Goal: Task Accomplishment & Management: Complete application form

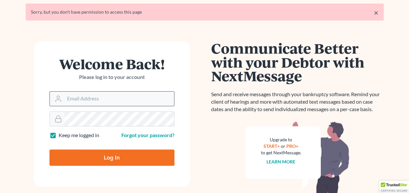
scroll to position [33, 0]
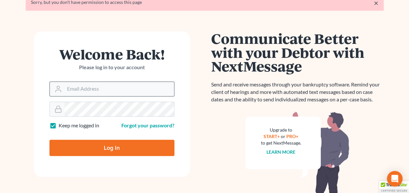
click at [108, 90] on input "Email Address" at bounding box center [119, 89] width 110 height 14
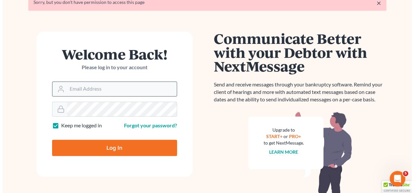
scroll to position [0, 0]
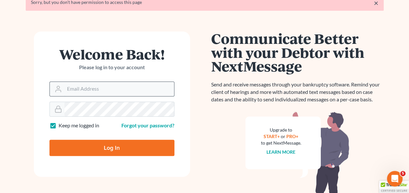
type input "[EMAIL_ADDRESS][DOMAIN_NAME]"
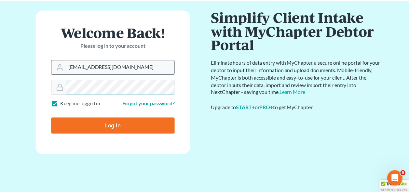
scroll to position [31, 0]
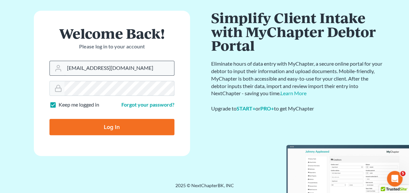
click at [49, 119] on input "Log In" at bounding box center [111, 127] width 125 height 16
type input "Thinking..."
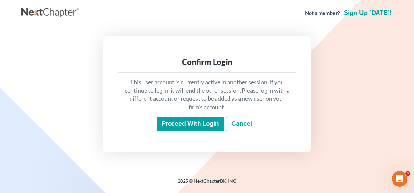
click at [195, 121] on input "Proceed with login" at bounding box center [191, 124] width 68 height 15
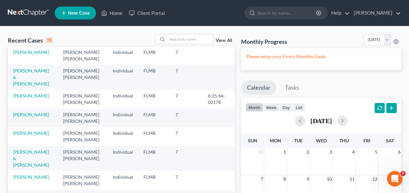
scroll to position [65, 0]
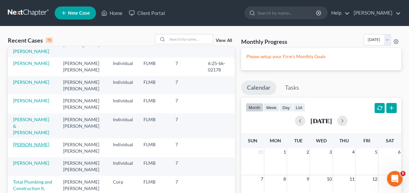
click at [27, 142] on link "[PERSON_NAME]" at bounding box center [31, 145] width 36 height 6
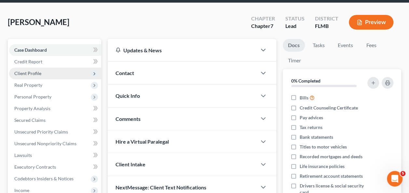
scroll to position [33, 0]
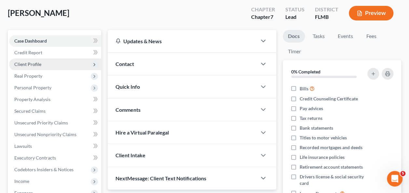
click at [33, 62] on span "Client Profile" at bounding box center [27, 65] width 27 height 6
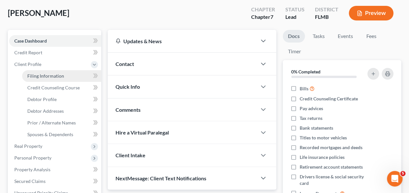
click at [44, 77] on span "Filing Information" at bounding box center [45, 76] width 37 height 6
select select "1"
select select "0"
select select "9"
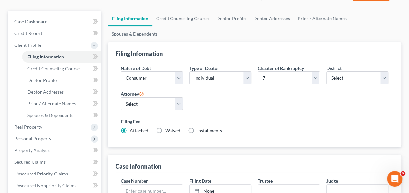
scroll to position [65, 0]
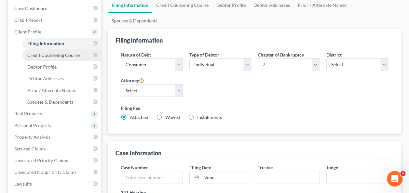
click at [42, 53] on span "Credit Counseling Course" at bounding box center [53, 55] width 52 height 6
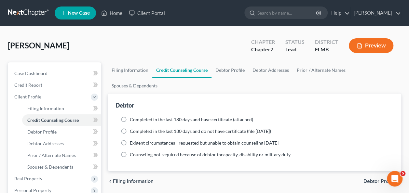
click at [130, 128] on label "Completed in the last 180 days and do not have certificate (file within 14 days)" at bounding box center [200, 131] width 141 height 7
click at [132, 128] on input "Completed in the last 180 days and do not have certificate (file within 14 days)" at bounding box center [134, 130] width 4 height 4
radio input "true"
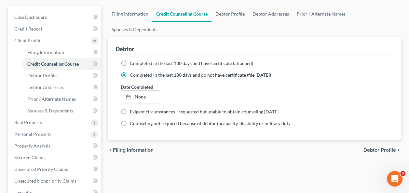
scroll to position [65, 0]
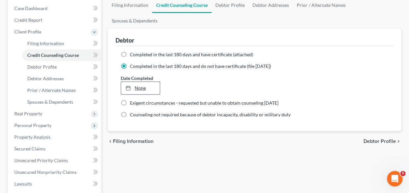
click at [141, 82] on link "None" at bounding box center [140, 88] width 38 height 12
type input "9/17/2025"
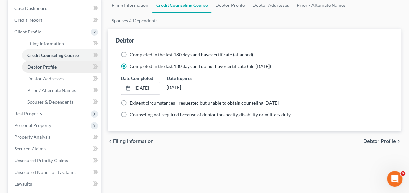
click at [30, 66] on span "Debtor Profile" at bounding box center [41, 67] width 29 height 6
select select "0"
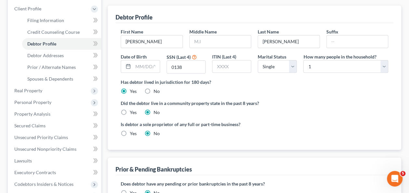
scroll to position [98, 0]
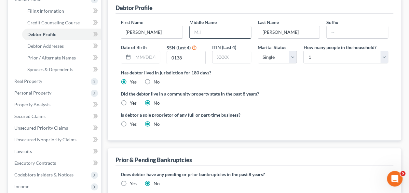
click at [199, 26] on input "text" at bounding box center [220, 32] width 61 height 12
click at [317, 90] on div "Did the debtor live in a community property state in the past 8 years? Yes No" at bounding box center [255, 98] width 268 height 16
click at [202, 26] on input "R." at bounding box center [220, 32] width 61 height 12
type input "Ramon"
click at [269, 90] on label "Did the debtor live in a community property state in the past 8 years?" at bounding box center [255, 93] width 268 height 7
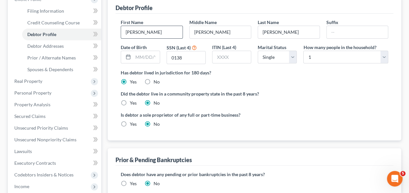
click at [151, 26] on input "Alex" at bounding box center [151, 32] width 61 height 12
click at [269, 90] on div "Did the debtor live in a community property state in the past 8 years? Yes No" at bounding box center [255, 98] width 268 height 16
click at [196, 51] on input "0138" at bounding box center [186, 57] width 38 height 12
click at [59, 45] on span "Debtor Addresses" at bounding box center [45, 46] width 36 height 6
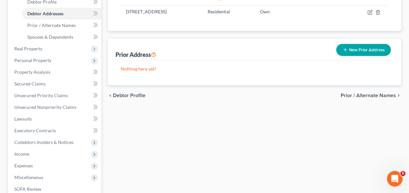
drag, startPoint x: 189, startPoint y: 113, endPoint x: 146, endPoint y: 103, distance: 44.5
click at [189, 113] on div "Filing Information Credit Counseling Course Debtor Profile Debtor Addresses Pri…" at bounding box center [254, 96] width 300 height 329
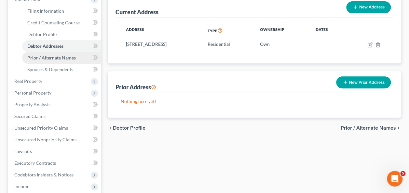
click at [57, 60] on span "Prior / Alternate Names" at bounding box center [51, 58] width 49 height 6
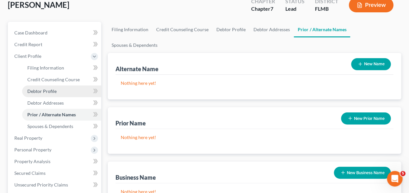
scroll to position [65, 0]
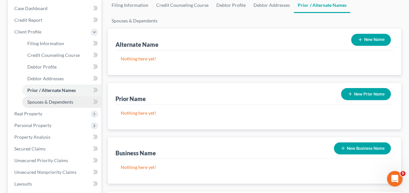
click at [51, 102] on span "Spouses & Dependents" at bounding box center [50, 102] width 46 height 6
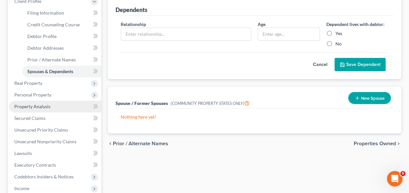
scroll to position [130, 0]
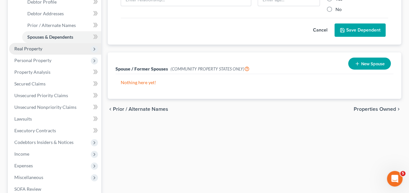
click at [40, 49] on span "Real Property" at bounding box center [28, 49] width 28 height 6
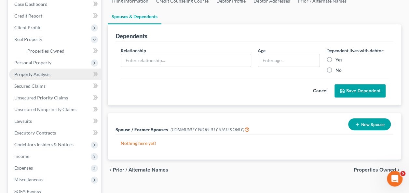
scroll to position [66, 0]
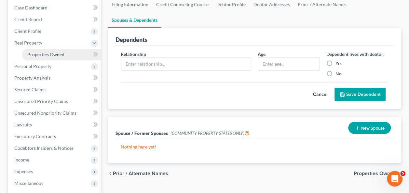
click at [40, 55] on span "Properties Owned" at bounding box center [45, 55] width 37 height 6
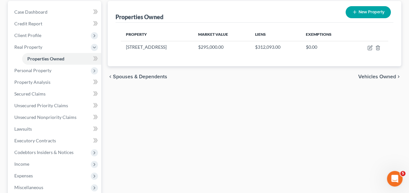
scroll to position [65, 0]
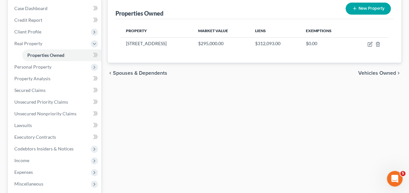
click at [246, 136] on div "Properties Owned New Property Property Market Value Liens Exemptions 970 Butter…" at bounding box center [254, 132] width 300 height 271
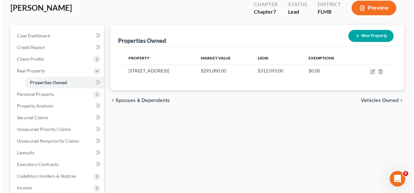
scroll to position [0, 0]
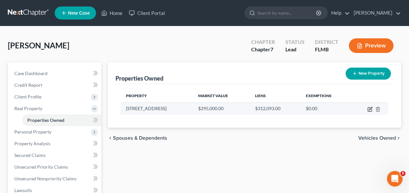
click at [369, 108] on icon "button" at bounding box center [370, 109] width 5 height 5
select select "9"
select select "63"
select select "0"
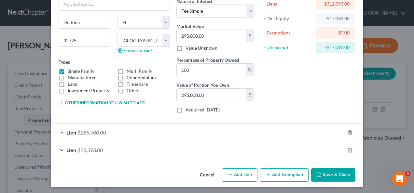
click at [270, 172] on button "Add Exemption" at bounding box center [284, 176] width 49 height 14
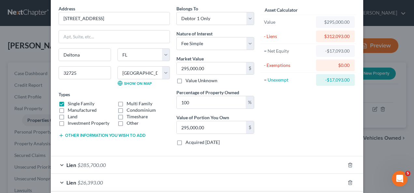
click at [287, 122] on div "Asset Calculator Value $295,000.00 - Liens $312,093.00 = Net Equity -$17,093.00…" at bounding box center [307, 78] width 101 height 146
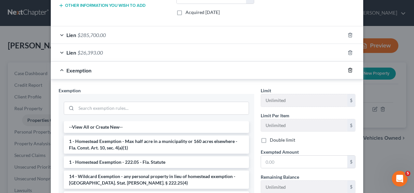
click at [350, 70] on icon "button" at bounding box center [350, 70] width 5 height 5
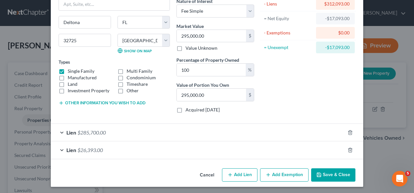
click at [322, 171] on button "Save & Close" at bounding box center [333, 176] width 44 height 14
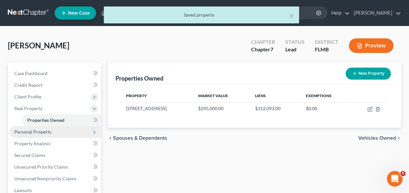
click at [43, 129] on span "Personal Property" at bounding box center [32, 132] width 37 height 6
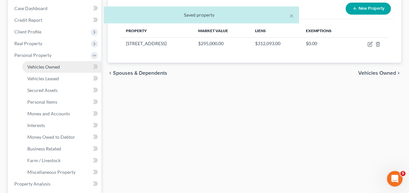
click at [53, 66] on span "Vehicles Owned" at bounding box center [43, 67] width 33 height 6
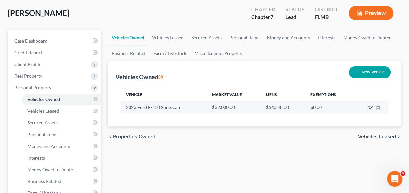
click at [369, 107] on icon "button" at bounding box center [370, 107] width 5 height 5
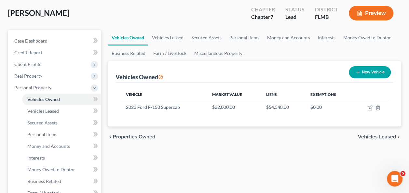
select select "0"
select select "3"
select select "2"
select select "0"
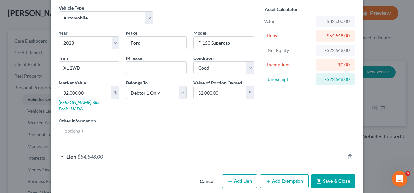
click at [73, 148] on div "Lien $54,548.00" at bounding box center [198, 156] width 294 height 17
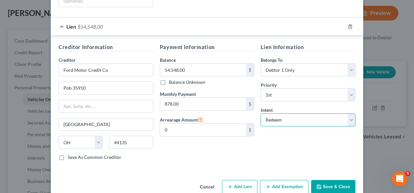
click at [296, 114] on select "Select Surrender Redeem Reaffirm Avoid Other" at bounding box center [308, 120] width 95 height 13
click at [261, 114] on select "Select Surrender Redeem Reaffirm Avoid Other" at bounding box center [308, 120] width 95 height 13
click at [273, 114] on select "Select Surrender Redeem Reaffirm Avoid Other" at bounding box center [308, 120] width 95 height 13
select select "1"
click at [261, 114] on select "Select Surrender Redeem Reaffirm Avoid Other" at bounding box center [308, 120] width 95 height 13
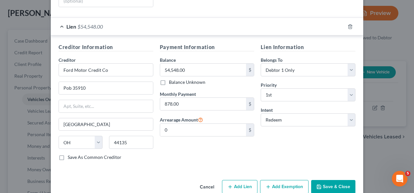
click at [269, 141] on div "Lien Information Belongs To * Select Debtor 1 Only Debtor 2 Only Debtor 1 And D…" at bounding box center [307, 104] width 101 height 123
click at [325, 180] on button "Save & Close" at bounding box center [333, 187] width 44 height 14
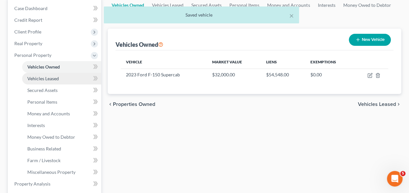
click at [49, 79] on span "Vehicles Leased" at bounding box center [43, 79] width 32 height 6
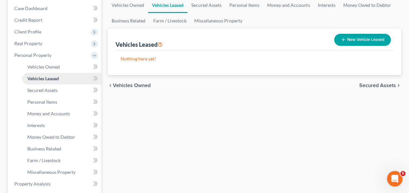
click at [41, 83] on link "Vehicles Leased" at bounding box center [61, 79] width 79 height 12
drag, startPoint x: 39, startPoint y: 90, endPoint x: 46, endPoint y: 83, distance: 9.7
click at [39, 90] on span "Secured Assets" at bounding box center [42, 91] width 30 height 6
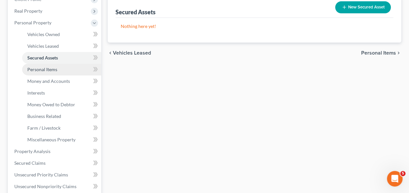
click at [55, 73] on link "Personal Items" at bounding box center [61, 70] width 79 height 12
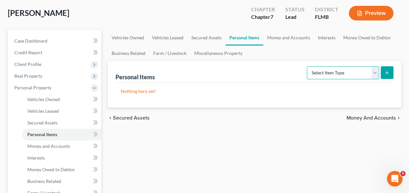
click at [341, 72] on select "Select Item Type Clothing Collectibles Of Value Electronics Firearms Household …" at bounding box center [343, 72] width 72 height 13
select select "clothing"
click at [308, 66] on select "Select Item Type Clothing Collectibles Of Value Electronics Firearms Household …" at bounding box center [343, 72] width 72 height 13
click at [385, 72] on icon "submit" at bounding box center [386, 72] width 5 height 5
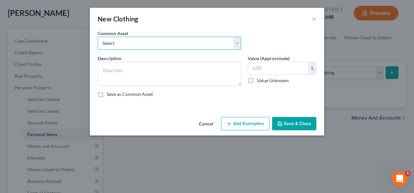
drag, startPoint x: 154, startPoint y: 43, endPoint x: 151, endPoint y: 49, distance: 6.7
click at [153, 44] on select "Select Assorted apparel and shoes Assorted apparel and shoes Assorted apparel a…" at bounding box center [170, 43] width 144 height 13
select select "0"
click at [98, 37] on select "Select Assorted apparel and shoes Assorted apparel and shoes Assorted apparel a…" at bounding box center [170, 43] width 144 height 13
type textarea "Assorted apparel and shoes"
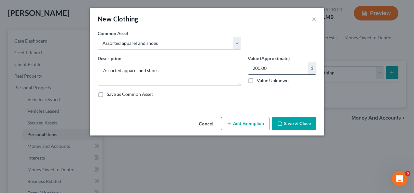
click at [274, 69] on input "200.00" at bounding box center [278, 68] width 60 height 12
type input "100"
click at [253, 121] on button "Add Exemption" at bounding box center [245, 124] width 49 height 14
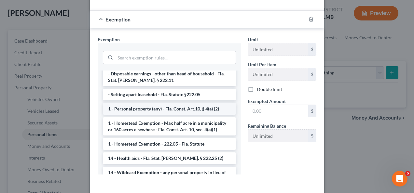
click at [148, 103] on li "1 - Personal property (any) - Fla. Const. Art.10, § 4(a) (2)" at bounding box center [169, 109] width 133 height 12
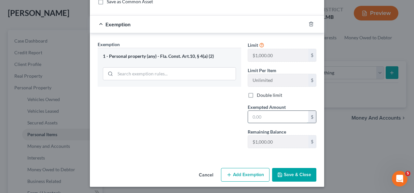
click at [277, 118] on input "text" at bounding box center [278, 117] width 60 height 12
type input "100"
click at [292, 176] on button "Save & Close" at bounding box center [294, 175] width 44 height 14
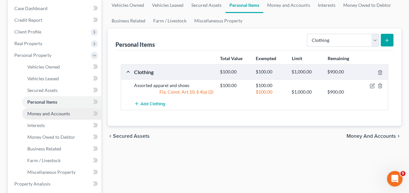
click at [54, 113] on span "Money and Accounts" at bounding box center [48, 114] width 43 height 6
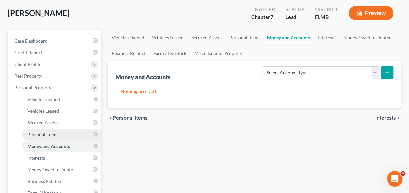
click at [42, 129] on link "Personal Items" at bounding box center [61, 135] width 79 height 12
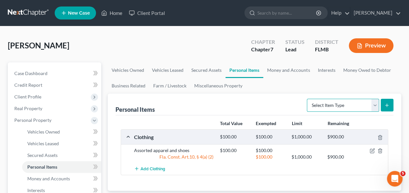
click at [313, 104] on select "Select Item Type Clothing Collectibles Of Value Electronics Firearms Household …" at bounding box center [343, 105] width 72 height 13
select select "household_goods"
click at [308, 99] on select "Select Item Type Clothing Collectibles Of Value Electronics Firearms Household …" at bounding box center [343, 105] width 72 height 13
click at [387, 101] on button "submit" at bounding box center [387, 105] width 13 height 13
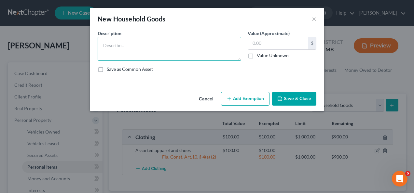
drag, startPoint x: 118, startPoint y: 50, endPoint x: 113, endPoint y: 51, distance: 6.0
click at [118, 50] on textarea at bounding box center [170, 49] width 144 height 24
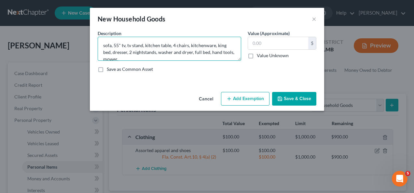
scroll to position [1, 0]
type textarea "sofa, 55" tv, tv stand, kitchen table, 4 chairs, kitchenware, king bed, dresser…"
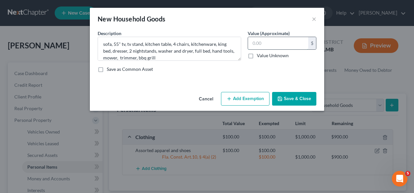
drag, startPoint x: 261, startPoint y: 45, endPoint x: 259, endPoint y: 48, distance: 3.6
click at [261, 46] on input "text" at bounding box center [278, 43] width 60 height 12
type input "800"
click at [245, 90] on div "Cancel Add Exemption Save & Close" at bounding box center [207, 100] width 234 height 21
drag, startPoint x: 245, startPoint y: 96, endPoint x: 237, endPoint y: 79, distance: 18.6
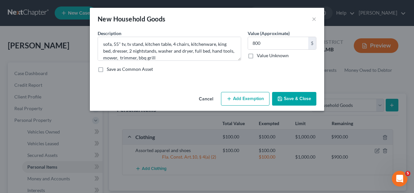
click at [245, 96] on button "Add Exemption" at bounding box center [245, 99] width 49 height 14
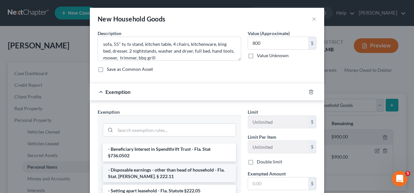
scroll to position [98, 0]
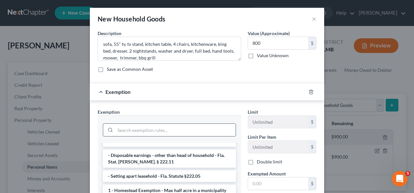
click at [146, 130] on input "search" at bounding box center [175, 130] width 120 height 12
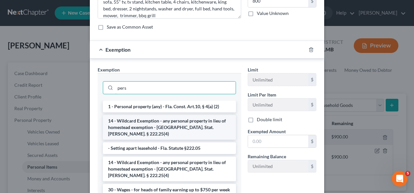
scroll to position [33, 0]
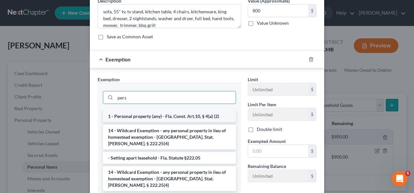
type input "pers"
click at [149, 115] on li "1 - Personal property (any) - Fla. Const. Art.10, § 4(a) (2)" at bounding box center [169, 117] width 133 height 12
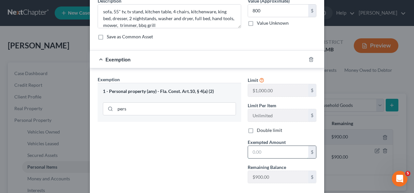
click at [262, 154] on input "text" at bounding box center [278, 152] width 60 height 12
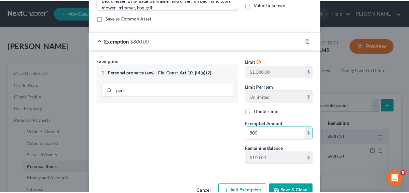
scroll to position [68, 0]
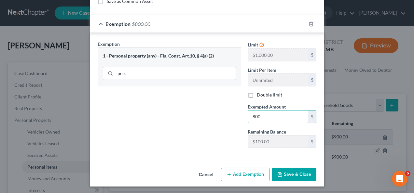
type input "800"
click at [292, 172] on button "Save & Close" at bounding box center [294, 175] width 44 height 14
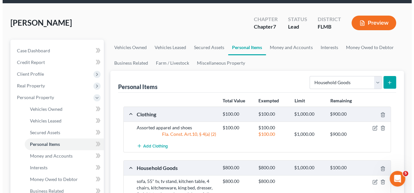
scroll to position [33, 0]
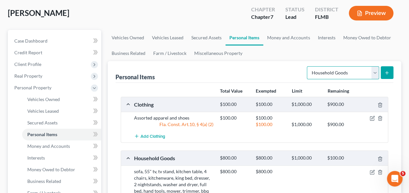
click at [342, 73] on select "Select Item Type Clothing Collectibles Of Value Electronics Firearms Household …" at bounding box center [343, 72] width 72 height 13
select select "jewelry"
click at [308, 66] on select "Select Item Type Clothing Collectibles Of Value Electronics Firearms Household …" at bounding box center [343, 72] width 72 height 13
click at [386, 74] on icon "submit" at bounding box center [386, 72] width 5 height 5
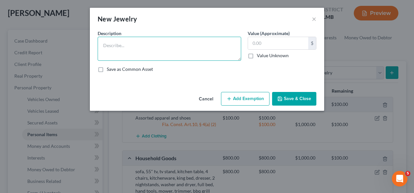
click at [152, 48] on textarea at bounding box center [170, 49] width 144 height 24
type textarea "Casio watch"
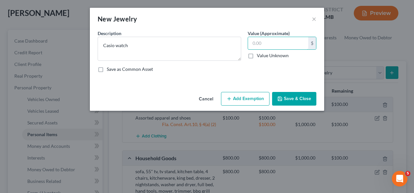
type input "1"
type input "20"
click at [242, 100] on button "Add Exemption" at bounding box center [245, 99] width 49 height 14
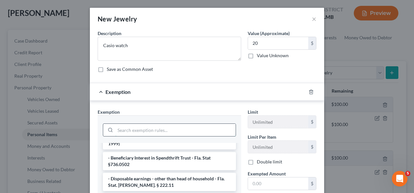
drag, startPoint x: 174, startPoint y: 128, endPoint x: 170, endPoint y: 128, distance: 3.9
click at [173, 128] on input "search" at bounding box center [175, 130] width 120 height 12
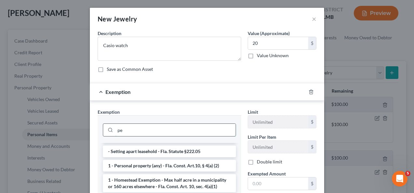
scroll to position [0, 0]
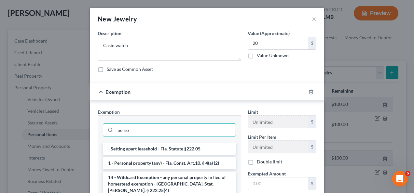
type input "perso"
click at [176, 160] on li "1 - Personal property (any) - Fla. Const. Art.10, § 4(a) (2)" at bounding box center [169, 164] width 133 height 12
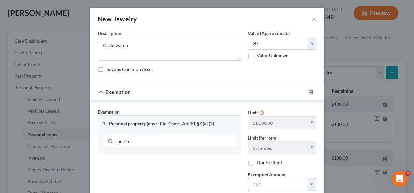
click at [266, 182] on input "text" at bounding box center [278, 185] width 60 height 12
type input "20"
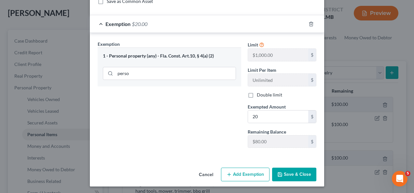
drag, startPoint x: 292, startPoint y: 172, endPoint x: 291, endPoint y: 167, distance: 4.9
click at [292, 171] on button "Save & Close" at bounding box center [294, 175] width 44 height 14
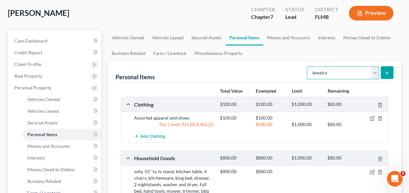
drag, startPoint x: 343, startPoint y: 75, endPoint x: 340, endPoint y: 78, distance: 4.6
click at [343, 76] on select "Select Item Type Clothing Collectibles Of Value Electronics Firearms Household …" at bounding box center [343, 72] width 72 height 13
select select "pets"
click at [308, 66] on select "Select Item Type Clothing Collectibles Of Value Electronics Firearms Household …" at bounding box center [343, 72] width 72 height 13
click at [388, 72] on icon "submit" at bounding box center [386, 72] width 5 height 5
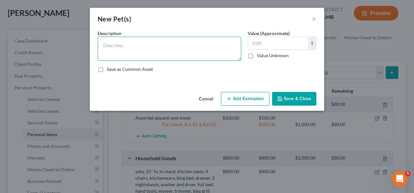
click at [171, 52] on textarea at bounding box center [170, 49] width 144 height 24
type textarea "2 mixed breed doga"
type input "1"
type input "20"
click at [174, 48] on textarea "2 mixed breed doga" at bounding box center [170, 49] width 144 height 24
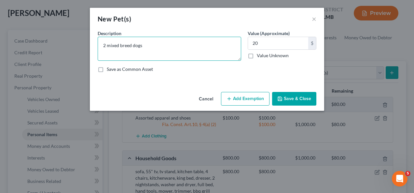
type textarea "2 mixed breed dogs"
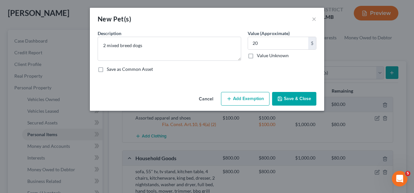
drag, startPoint x: 245, startPoint y: 100, endPoint x: 242, endPoint y: 101, distance: 3.4
click at [245, 100] on button "Add Exemption" at bounding box center [245, 99] width 49 height 14
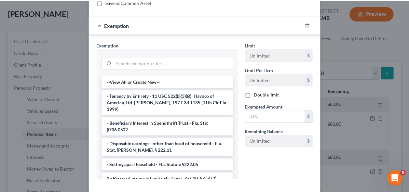
scroll to position [33, 0]
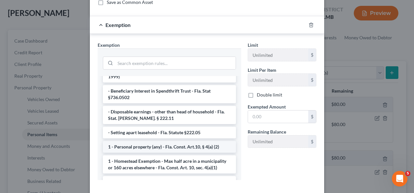
click at [157, 141] on li "1 - Personal property (any) - Fla. Const. Art.10, § 4(a) (2)" at bounding box center [169, 147] width 133 height 12
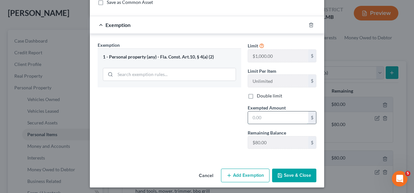
click at [264, 116] on input "text" at bounding box center [278, 118] width 60 height 12
type input "20"
drag, startPoint x: 286, startPoint y: 176, endPoint x: 272, endPoint y: 159, distance: 22.7
click at [286, 176] on button "Save & Close" at bounding box center [294, 176] width 44 height 14
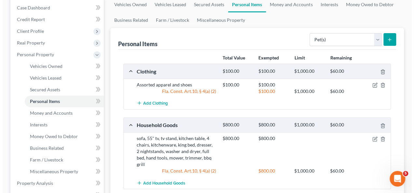
scroll to position [65, 0]
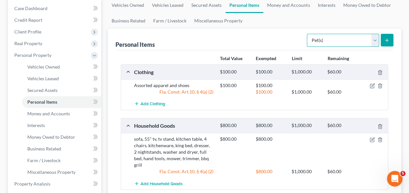
click at [332, 42] on select "Select Item Type Clothing Collectibles Of Value Electronics Firearms Household …" at bounding box center [343, 40] width 72 height 13
click at [373, 138] on icon "button" at bounding box center [372, 139] width 5 height 5
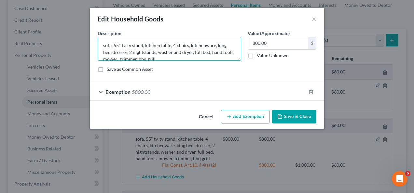
click at [128, 55] on textarea "sofa, 55" tv, tv stand, kitchen table, 4 chairs, kitchenware, king bed, dresser…" at bounding box center [170, 49] width 144 height 24
type textarea "sofa, 55" tv, tv stand, kitchen table, 4 chairs, kitchenware, king bed, dresser…"
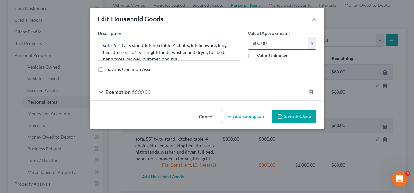
click at [268, 42] on input "800.00" at bounding box center [278, 43] width 60 height 12
type input "900"
click at [123, 91] on span "Exemption" at bounding box center [117, 92] width 25 height 6
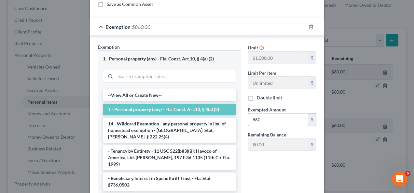
type input "860"
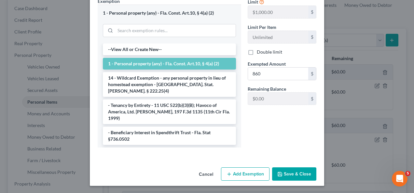
click at [281, 169] on button "Save & Close" at bounding box center [294, 175] width 44 height 14
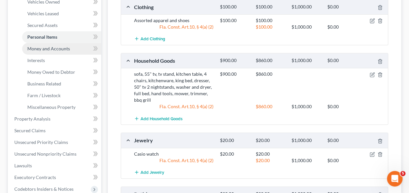
click at [53, 49] on span "Money and Accounts" at bounding box center [48, 49] width 43 height 6
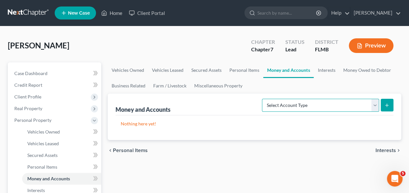
click at [313, 102] on select "Select Account Type Brokerage Cash on Hand Certificates of Deposit Checking Acc…" at bounding box center [320, 105] width 117 height 13
select select "checking"
click at [264, 99] on select "Select Account Type Brokerage Cash on Hand Certificates of Deposit Checking Acc…" at bounding box center [320, 105] width 117 height 13
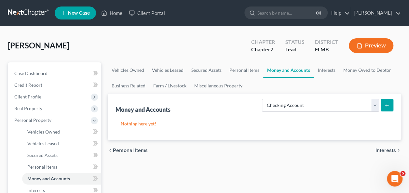
click at [388, 106] on icon "submit" at bounding box center [386, 105] width 5 height 5
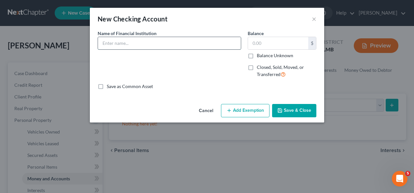
drag, startPoint x: 131, startPoint y: 42, endPoint x: 128, endPoint y: 49, distance: 7.1
click at [131, 45] on input "text" at bounding box center [169, 43] width 143 height 12
type input "Regions Bank"
type input "1,187"
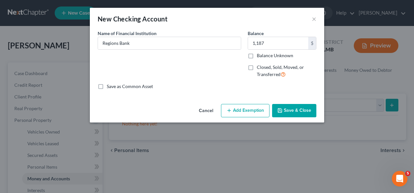
click at [252, 113] on button "Add Exemption" at bounding box center [245, 111] width 49 height 14
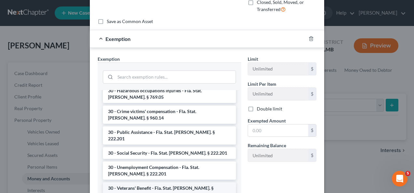
scroll to position [486, 0]
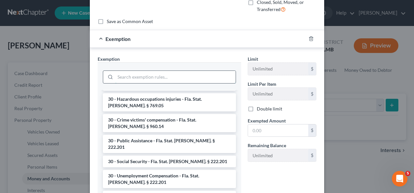
click at [142, 77] on input "search" at bounding box center [175, 77] width 120 height 12
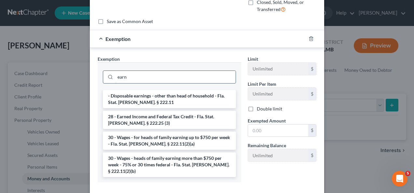
scroll to position [0, 0]
type input "earn"
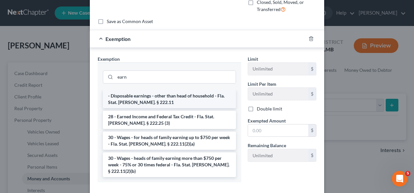
click at [157, 100] on li "- Disposable earnings - other than head of household - Fla. Stat. Ann. § 222.11" at bounding box center [169, 99] width 133 height 18
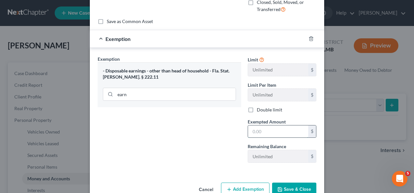
drag, startPoint x: 269, startPoint y: 134, endPoint x: 266, endPoint y: 136, distance: 3.7
click at [268, 135] on input "text" at bounding box center [278, 132] width 60 height 12
type input "1,187"
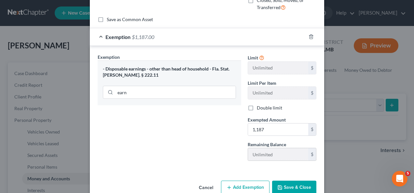
drag, startPoint x: 294, startPoint y: 186, endPoint x: 248, endPoint y: 159, distance: 52.8
click at [293, 186] on button "Save & Close" at bounding box center [294, 188] width 44 height 14
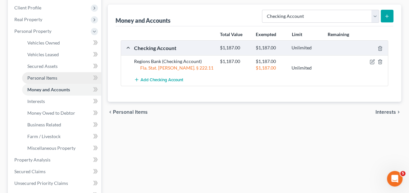
scroll to position [98, 0]
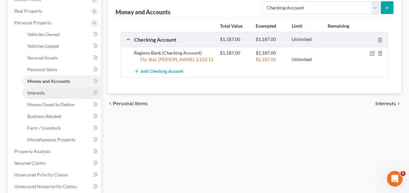
click at [28, 96] on link "Interests" at bounding box center [61, 93] width 79 height 12
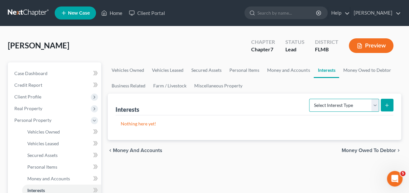
click at [339, 104] on select "Select Interest Type 401K Annuity Bond Education IRA Government Bond Government…" at bounding box center [344, 105] width 70 height 13
select select "401k"
click at [310, 99] on select "Select Interest Type 401K Annuity Bond Education IRA Government Bond Government…" at bounding box center [344, 105] width 70 height 13
click at [389, 105] on line "submit" at bounding box center [387, 105] width 3 height 0
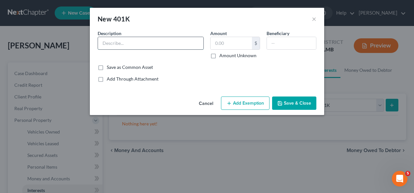
click at [135, 43] on input "text" at bounding box center [150, 43] width 105 height 12
type input "Fidelity Investments 401k"
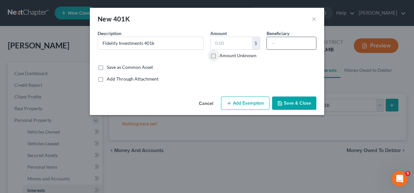
click at [290, 40] on input "text" at bounding box center [291, 43] width 49 height 12
type input "Sister"
click at [227, 43] on input "text" at bounding box center [231, 43] width 41 height 12
type input "54,993"
click at [243, 102] on button "Add Exemption" at bounding box center [245, 104] width 49 height 14
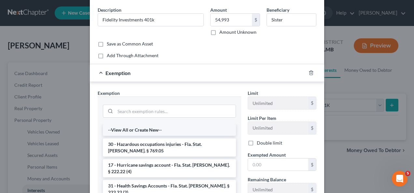
scroll to position [33, 0]
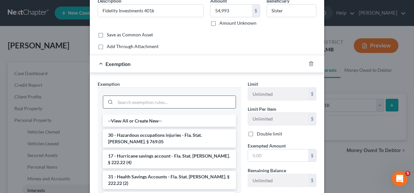
click at [163, 100] on input "search" at bounding box center [175, 102] width 120 height 12
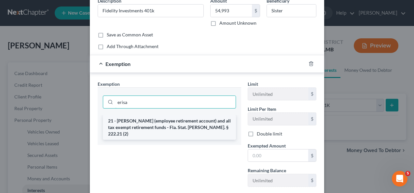
type input "erisa"
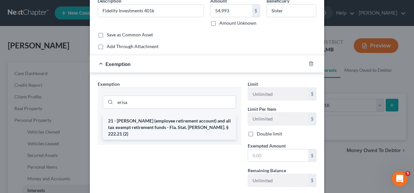
drag, startPoint x: 163, startPoint y: 132, endPoint x: 161, endPoint y: 126, distance: 6.2
click at [163, 133] on div "21 - ERISA (employee retirement account) and all tax exempt retirement funds - …" at bounding box center [170, 130] width 144 height 30
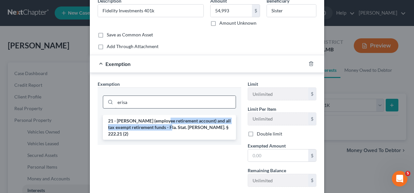
click at [160, 124] on li "21 - ERISA (employee retirement account) and all tax exempt retirement funds - …" at bounding box center [169, 127] width 133 height 25
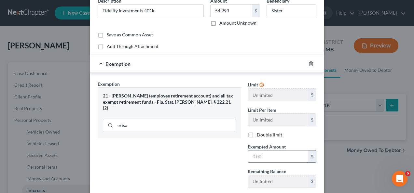
click at [261, 156] on input "text" at bounding box center [278, 157] width 60 height 12
type input "54,993"
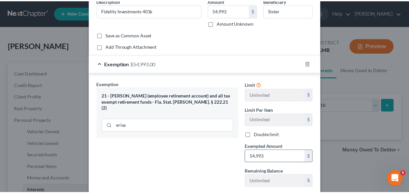
scroll to position [72, 0]
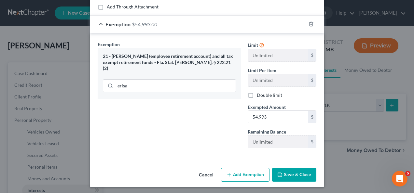
click at [295, 176] on button "Save & Close" at bounding box center [294, 175] width 44 height 14
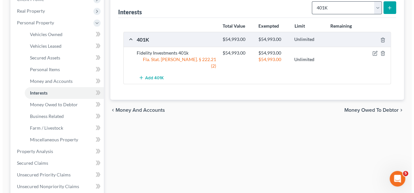
scroll to position [65, 0]
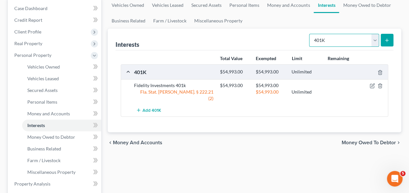
click at [340, 44] on select "Select Interest Type 401K Annuity Bond Education IRA Government Bond Government…" at bounding box center [344, 40] width 70 height 13
select select "term_life_insurance"
click at [310, 34] on select "Select Interest Type 401K Annuity Bond Education IRA Government Bond Government…" at bounding box center [344, 40] width 70 height 13
click at [385, 36] on button "submit" at bounding box center [387, 40] width 13 height 13
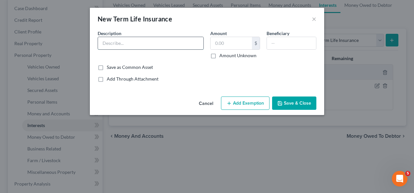
click at [145, 49] on input "text" at bounding box center [150, 43] width 105 height 12
type input "Term life through employer"
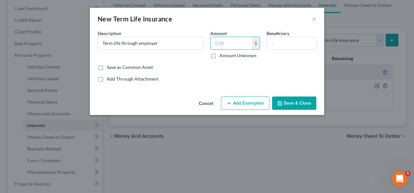
type input "2"
type input "1"
click at [279, 44] on input "text" at bounding box center [291, 43] width 49 height 12
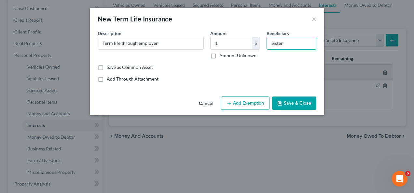
type input "Sister"
click at [248, 109] on button "Add Exemption" at bounding box center [245, 104] width 49 height 14
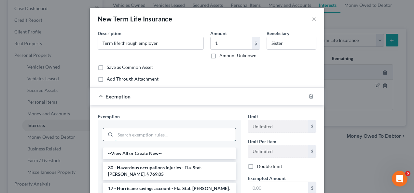
click at [181, 137] on input "search" at bounding box center [175, 135] width 120 height 12
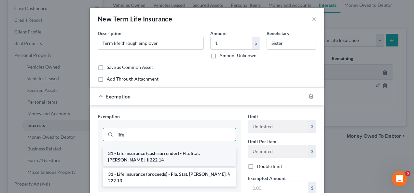
type input "life"
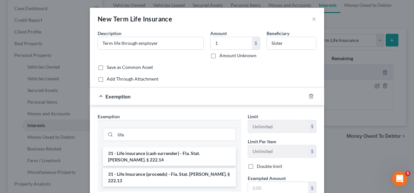
drag, startPoint x: 157, startPoint y: 151, endPoint x: 195, endPoint y: 157, distance: 37.9
click at [158, 151] on li "31 - Life insurance (cash surrender) - Fla. Stat. Ann. § 222.14" at bounding box center [169, 157] width 133 height 18
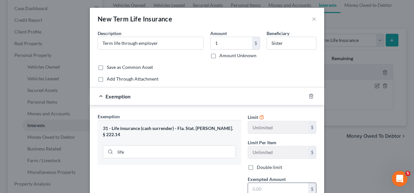
click at [264, 189] on input "text" at bounding box center [278, 189] width 60 height 12
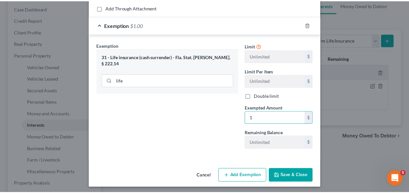
scroll to position [72, 0]
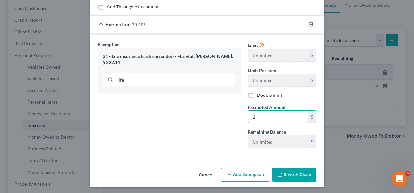
type input "1"
click at [296, 174] on button "Save & Close" at bounding box center [294, 175] width 44 height 14
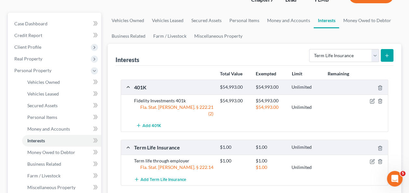
scroll to position [0, 0]
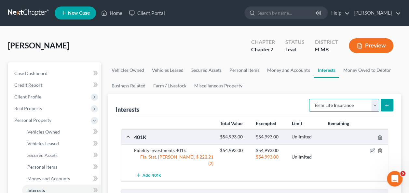
click at [359, 104] on select "Select Interest Type 401K Annuity Bond Education IRA Government Bond Government…" at bounding box center [344, 105] width 70 height 13
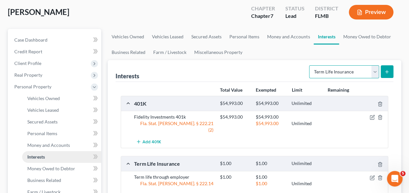
scroll to position [65, 0]
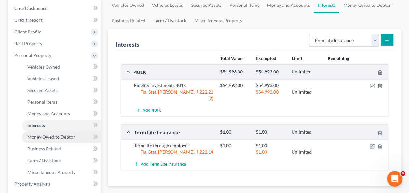
click at [53, 137] on span "Money Owed to Debtor" at bounding box center [51, 137] width 48 height 6
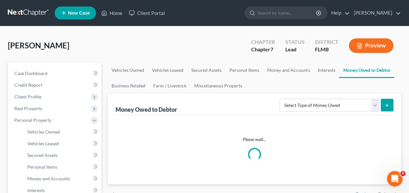
scroll to position [65, 0]
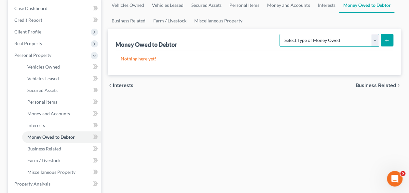
click at [346, 39] on select "Select Type of Money Owed Accounts Receivable Alimony Child Support Claims Agai…" at bounding box center [330, 40] width 100 height 13
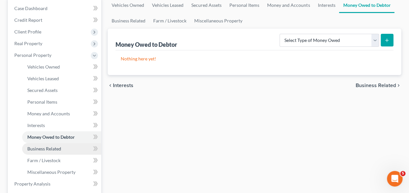
click at [49, 152] on link "Business Related" at bounding box center [61, 149] width 79 height 12
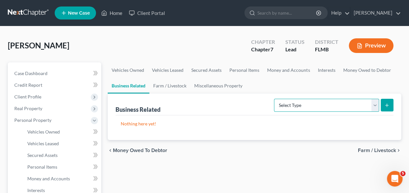
click at [326, 102] on select "Select Type Customer Lists Franchises Inventory Licenses Machinery Office Equip…" at bounding box center [326, 105] width 105 height 13
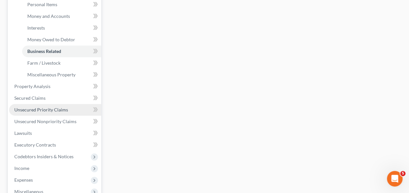
scroll to position [195, 0]
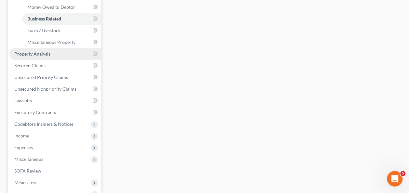
click at [44, 53] on span "Property Analysis" at bounding box center [32, 54] width 36 height 6
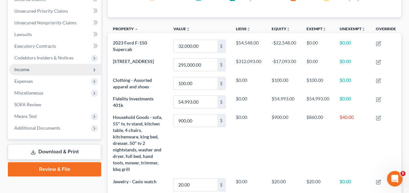
scroll to position [134, 0]
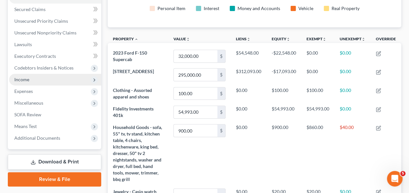
click at [34, 81] on span "Income" at bounding box center [55, 80] width 92 height 12
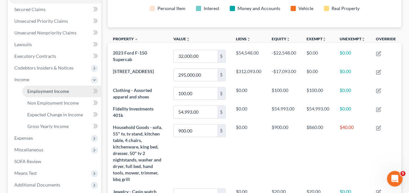
click at [46, 94] on link "Employment Income" at bounding box center [61, 92] width 79 height 12
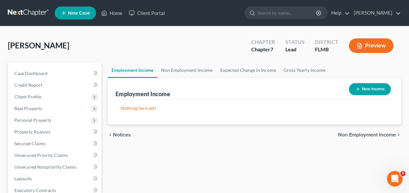
click at [377, 89] on button "New Income" at bounding box center [370, 89] width 42 height 12
select select "0"
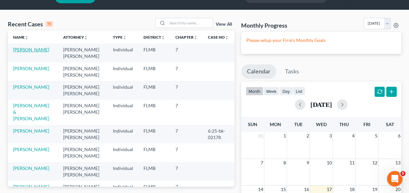
click at [25, 48] on link "[PERSON_NAME]" at bounding box center [31, 50] width 36 height 6
click at [26, 48] on link "[PERSON_NAME]" at bounding box center [31, 50] width 36 height 6
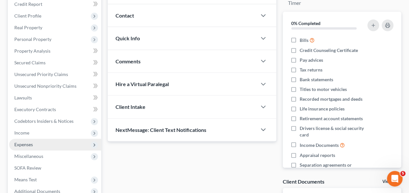
scroll to position [81, 0]
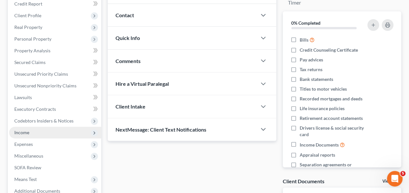
click at [26, 131] on span "Income" at bounding box center [21, 133] width 15 height 6
click at [26, 132] on span "Income" at bounding box center [21, 133] width 15 height 6
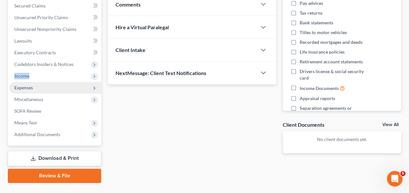
scroll to position [146, 0]
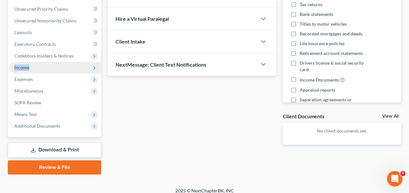
click at [21, 64] on span "Income" at bounding box center [55, 68] width 92 height 12
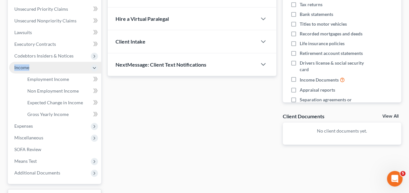
click at [20, 64] on span "Income" at bounding box center [55, 68] width 92 height 12
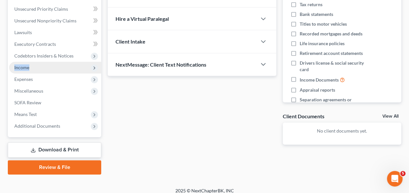
drag, startPoint x: 20, startPoint y: 64, endPoint x: 20, endPoint y: 68, distance: 3.9
click at [20, 68] on span "Income" at bounding box center [21, 68] width 15 height 6
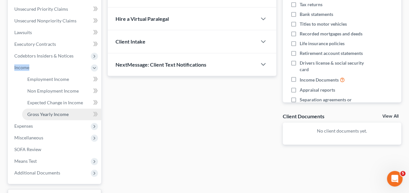
click at [50, 112] on span "Gross Yearly Income" at bounding box center [47, 115] width 41 height 6
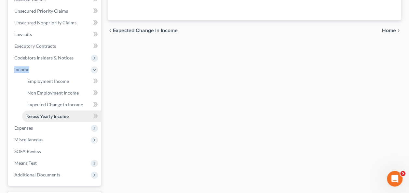
click at [50, 112] on link "Gross Yearly Income" at bounding box center [61, 117] width 79 height 12
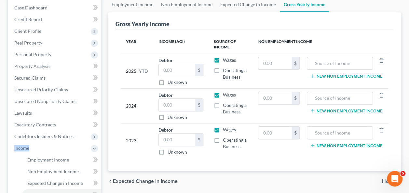
scroll to position [98, 0]
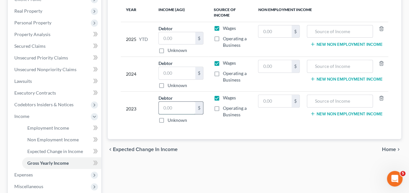
click at [177, 104] on input "text" at bounding box center [177, 108] width 36 height 12
type input "82,353"
click at [170, 76] on input "text" at bounding box center [177, 73] width 36 height 12
click at [165, 74] on input "text" at bounding box center [177, 73] width 36 height 12
type input "84,980"
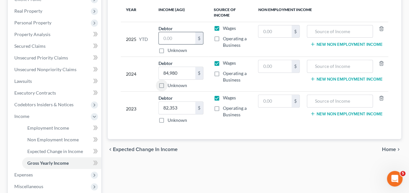
click at [192, 40] on input "text" at bounding box center [177, 38] width 36 height 12
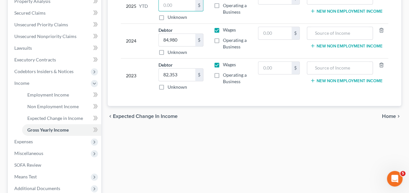
scroll to position [163, 0]
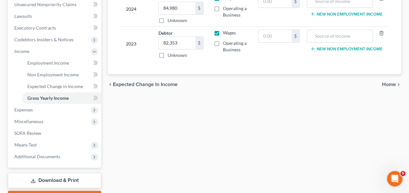
click at [208, 142] on div "Employment Income Non Employment Income Expected Change in Income Gross Yearly …" at bounding box center [254, 53] width 300 height 306
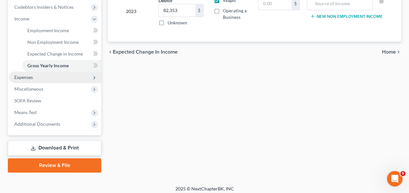
click at [31, 76] on span "Expenses" at bounding box center [23, 78] width 19 height 6
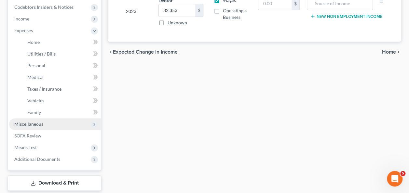
click at [40, 125] on span "Miscellaneous" at bounding box center [28, 124] width 29 height 6
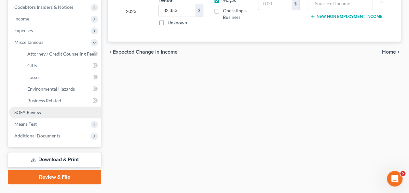
click at [31, 112] on span "SOFA Review" at bounding box center [27, 113] width 27 height 6
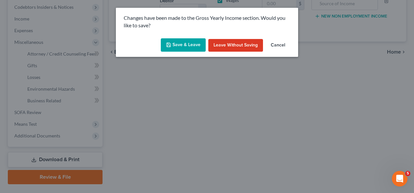
click at [174, 48] on button "Save & Leave" at bounding box center [183, 45] width 45 height 14
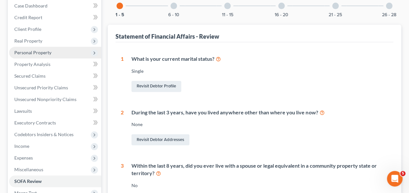
scroll to position [98, 0]
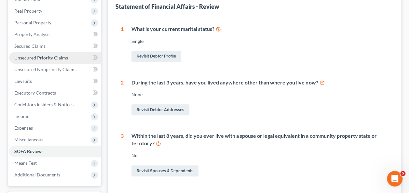
click at [51, 59] on span "Unsecured Priority Claims" at bounding box center [41, 58] width 54 height 6
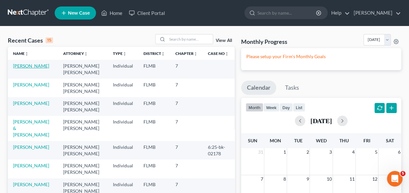
click at [21, 66] on link "[PERSON_NAME]" at bounding box center [31, 66] width 36 height 6
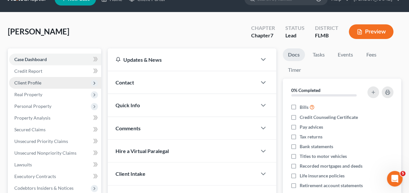
scroll to position [33, 0]
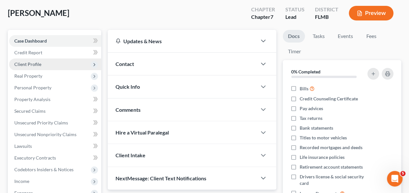
click at [36, 63] on span "Client Profile" at bounding box center [27, 65] width 27 height 6
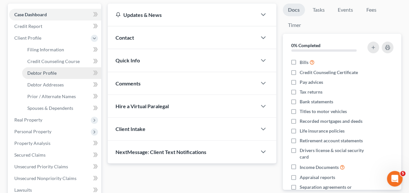
scroll to position [65, 0]
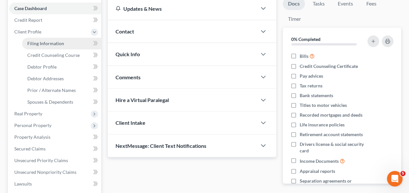
click at [44, 45] on span "Filing Information" at bounding box center [45, 44] width 37 height 6
select select "1"
select select "0"
select select "9"
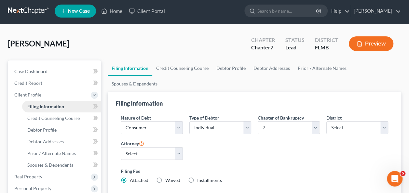
scroll to position [65, 0]
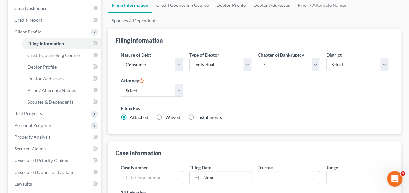
click at [241, 66] on div "Nature of Debt Select Business Consumer Other Nature of Business Select Clearin…" at bounding box center [255, 88] width 274 height 75
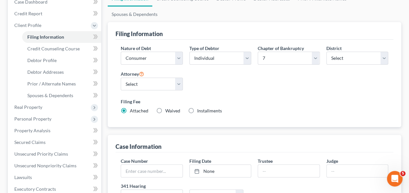
scroll to position [98, 0]
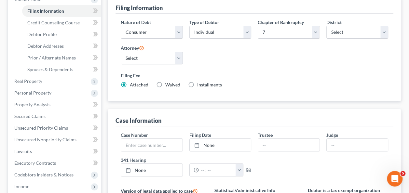
click at [261, 45] on div "Nature of Debt Select Business Consumer Other Nature of Business Select Clearin…" at bounding box center [255, 56] width 274 height 75
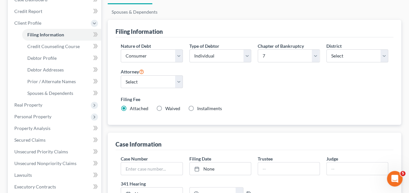
scroll to position [65, 0]
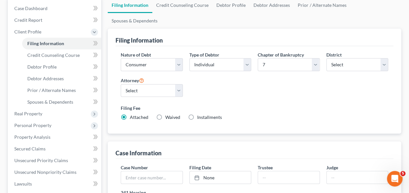
click at [197, 114] on label "Installments Installments" at bounding box center [209, 117] width 25 height 7
click at [200, 114] on input "Installments Installments" at bounding box center [202, 116] width 4 height 4
radio input "true"
radio input "false"
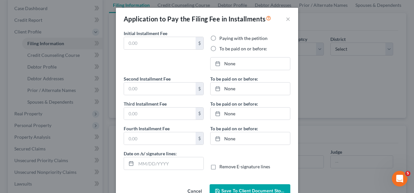
type input "0.00"
radio input "true"
type input "0.00"
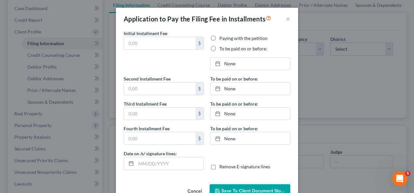
type input "09/17/2025"
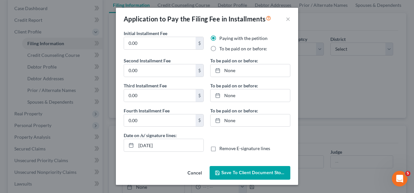
click at [196, 169] on button "Cancel" at bounding box center [194, 173] width 25 height 13
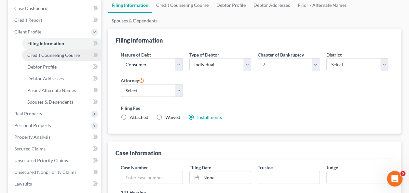
click at [35, 52] on span "Credit Counseling Course" at bounding box center [53, 55] width 52 height 6
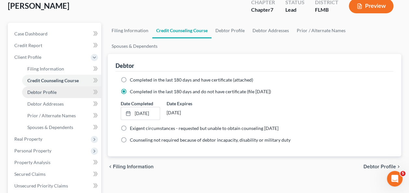
scroll to position [65, 0]
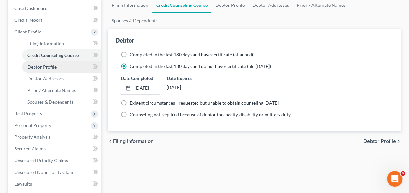
click at [44, 66] on span "Debtor Profile" at bounding box center [41, 67] width 29 height 6
select select "0"
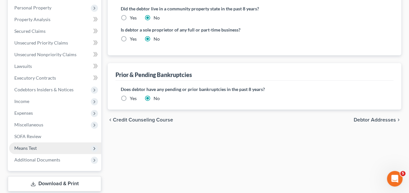
scroll to position [222, 0]
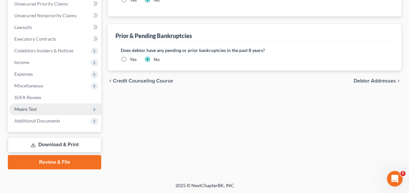
click at [30, 109] on span "Means Test" at bounding box center [25, 109] width 22 height 6
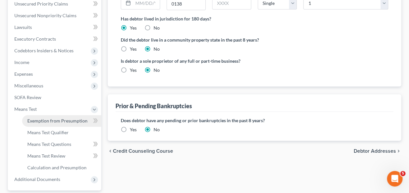
click at [39, 120] on span "Exemption from Presumption" at bounding box center [57, 121] width 60 height 6
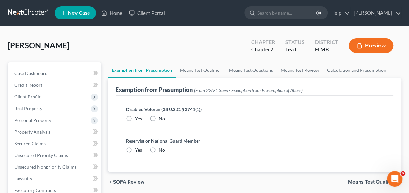
click at [159, 120] on label "No" at bounding box center [162, 119] width 6 height 7
click at [161, 120] on input "No" at bounding box center [163, 118] width 4 height 4
radio input "true"
click at [159, 147] on label "No" at bounding box center [162, 150] width 6 height 7
click at [161, 147] on input "No" at bounding box center [163, 149] width 4 height 4
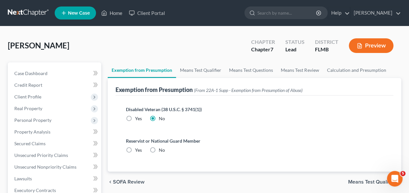
radio input "true"
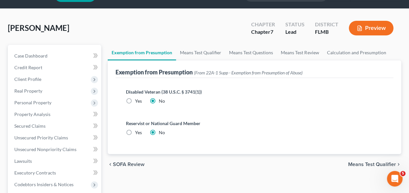
scroll to position [130, 0]
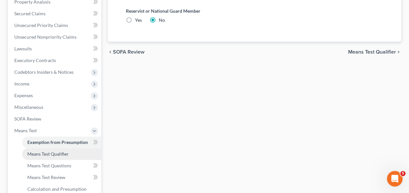
click at [43, 155] on span "Means Test Qualifier" at bounding box center [47, 154] width 41 height 6
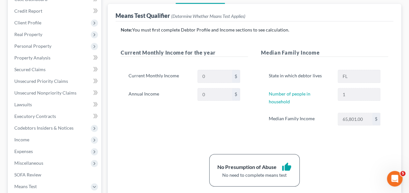
scroll to position [106, 0]
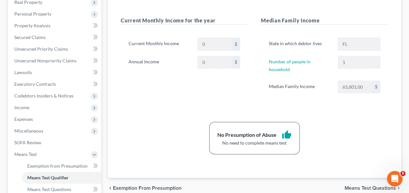
click at [176, 105] on div "Note: You must first complete Debtor Profile and Income sections to see calcula…" at bounding box center [255, 74] width 268 height 160
click at [170, 104] on div "Note: You must first complete Debtor Profile and Income sections to see calcula…" at bounding box center [255, 74] width 268 height 160
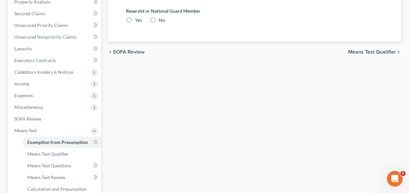
radio input "true"
